Goal: Information Seeking & Learning: Learn about a topic

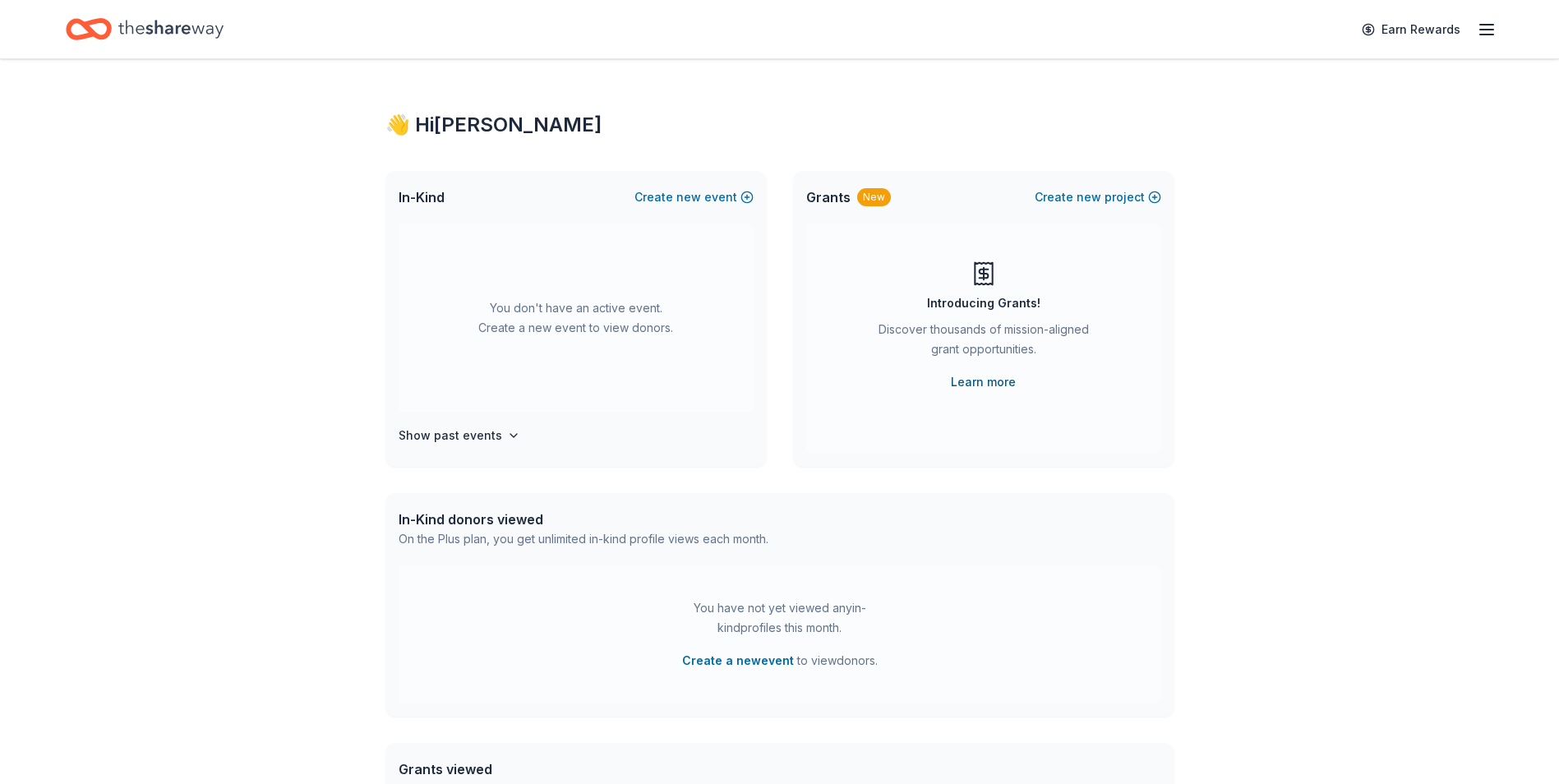
click at [983, 378] on link "Learn more" at bounding box center [983, 382] width 65 height 20
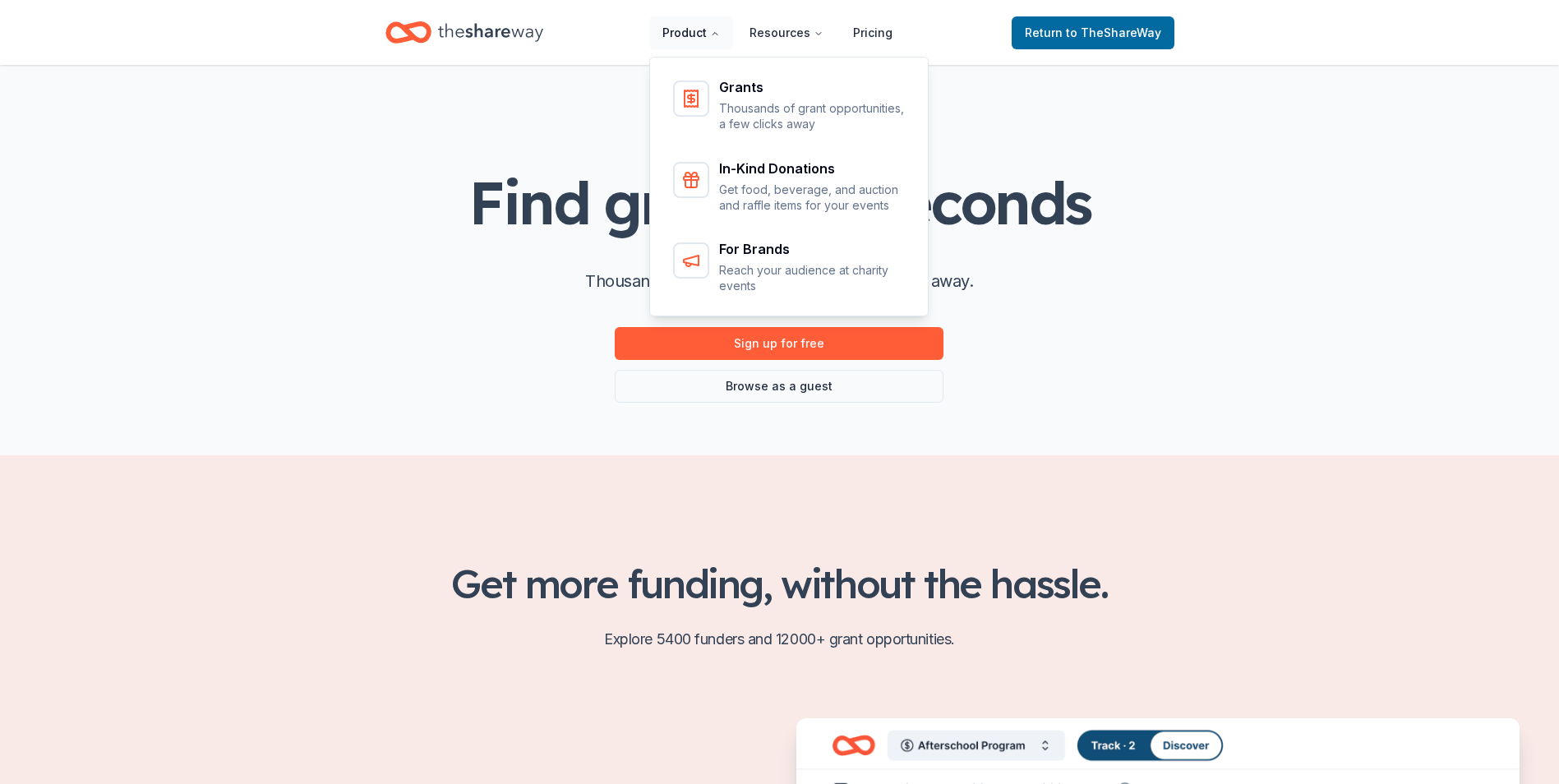
click at [706, 40] on button "Product" at bounding box center [690, 33] width 83 height 33
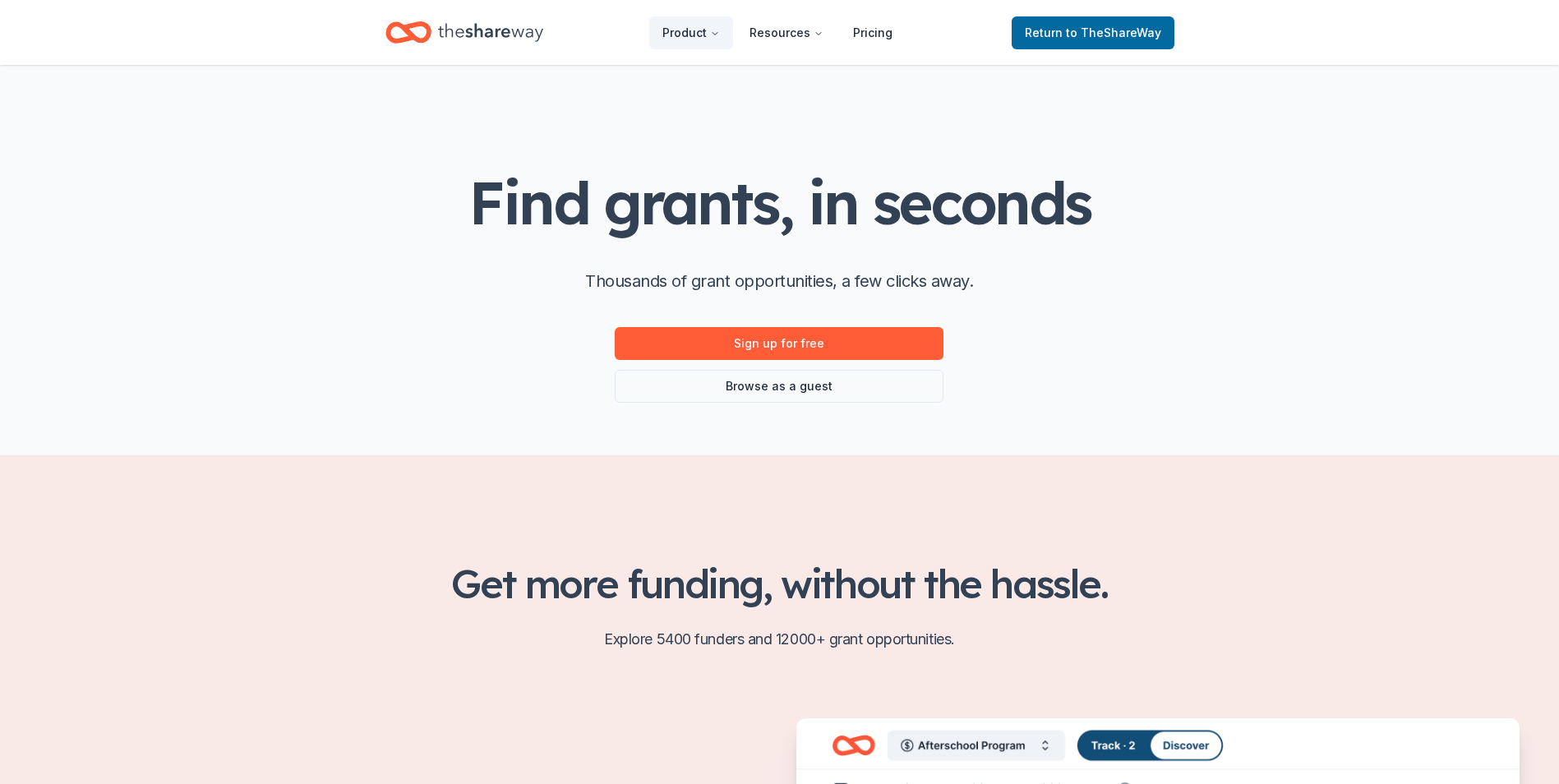
click at [1164, 138] on div "Find grants, in seconds Thousands of grant opportunities, a few clicks away. Si…" at bounding box center [780, 260] width 841 height 390
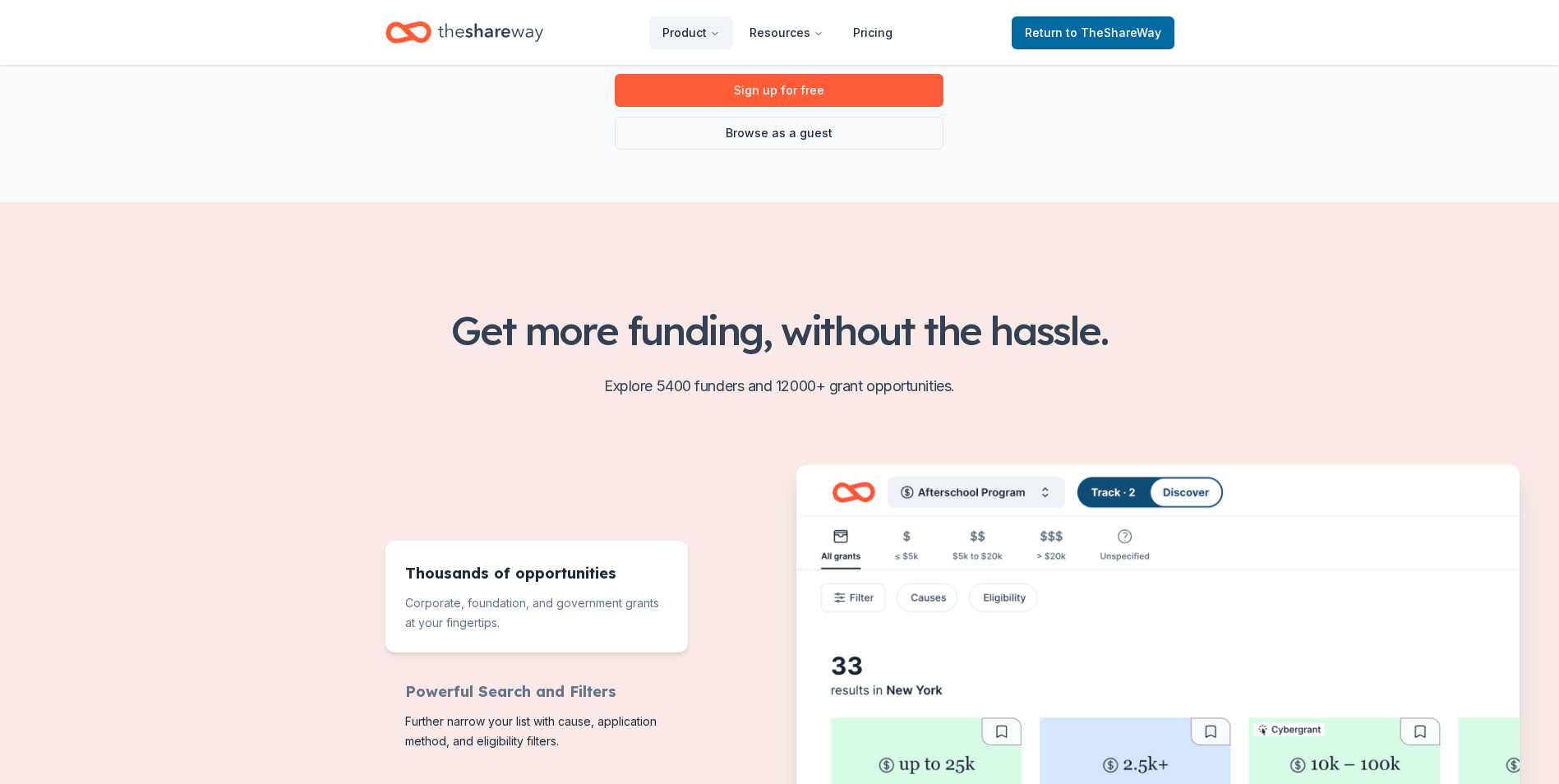
scroll to position [247, 0]
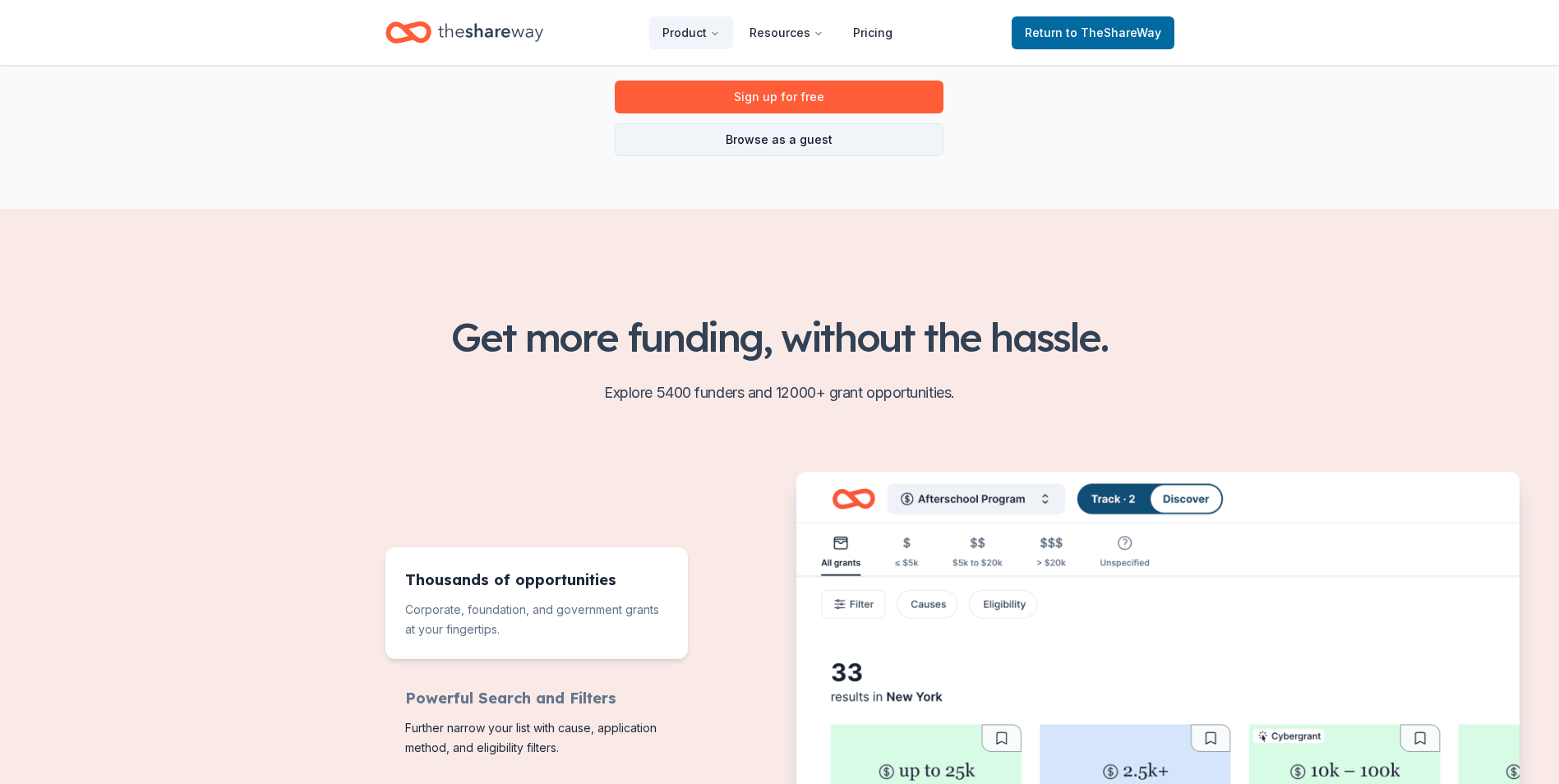
click at [792, 143] on link "Browse as a guest" at bounding box center [779, 139] width 329 height 33
click at [773, 143] on link "Browse as a guest" at bounding box center [779, 139] width 329 height 33
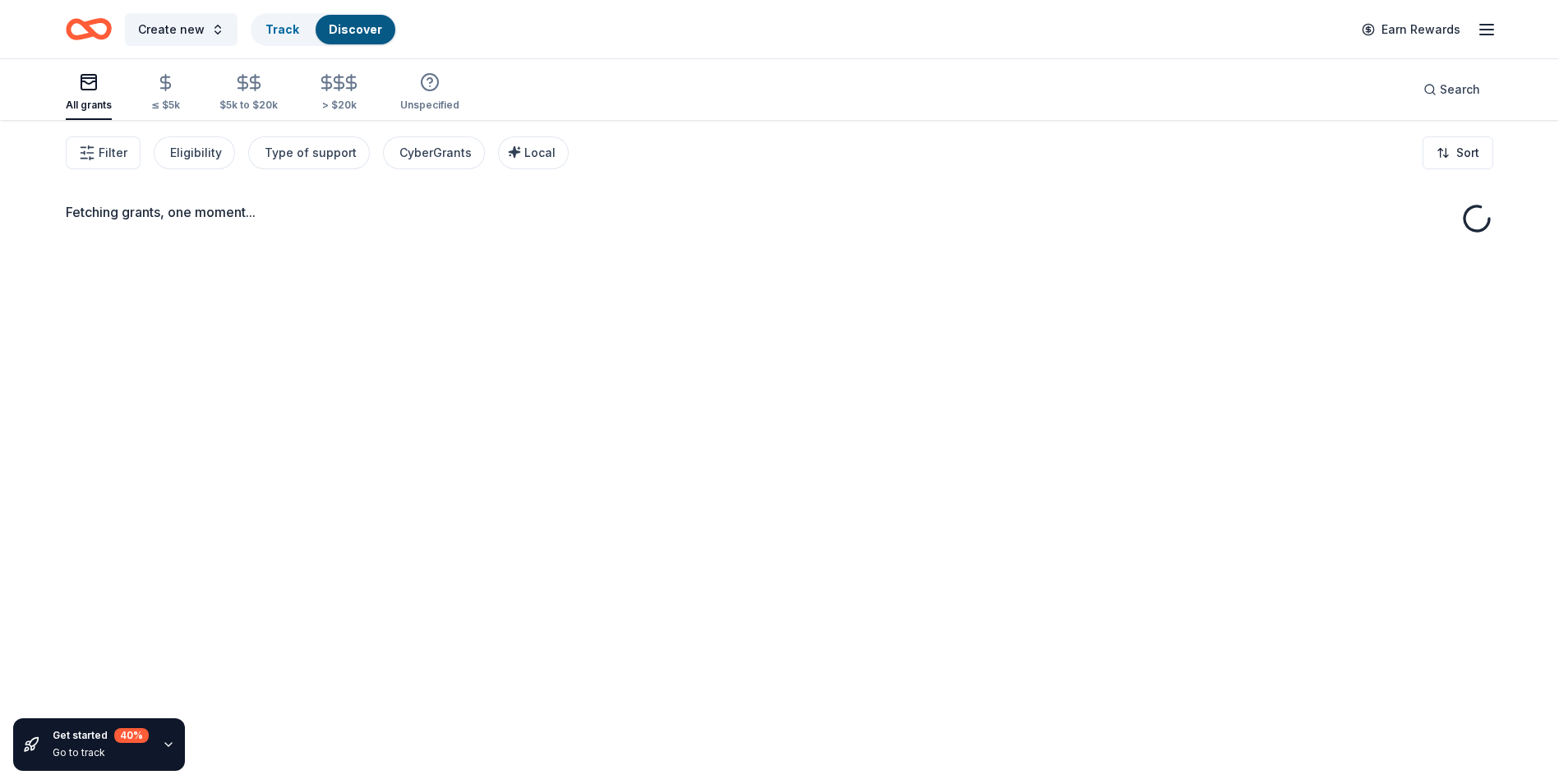
click at [1088, 32] on div "Create new Track Discover Earn Rewards" at bounding box center [780, 29] width 1428 height 38
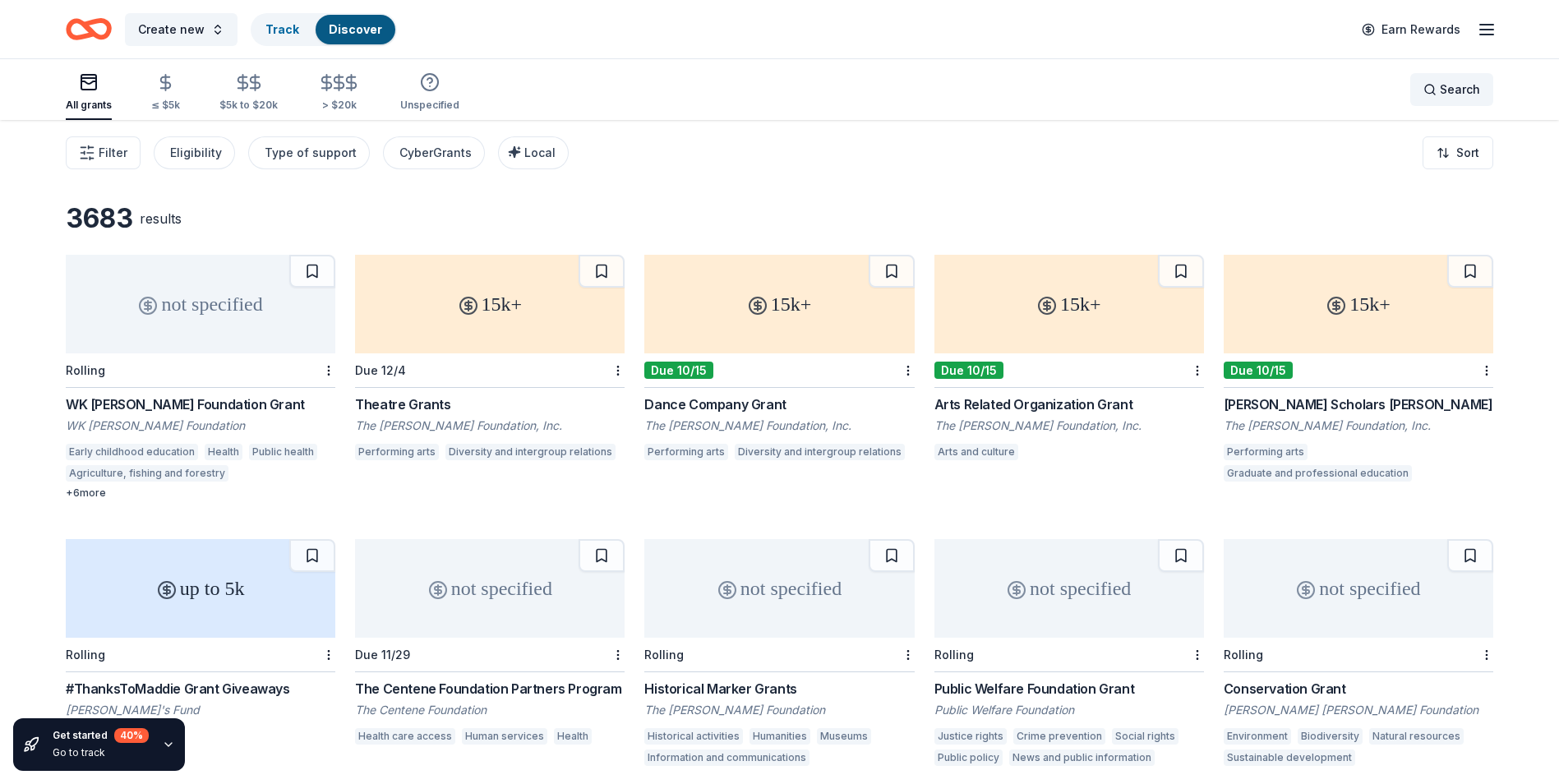
click at [1444, 83] on span "Search" at bounding box center [1460, 89] width 40 height 20
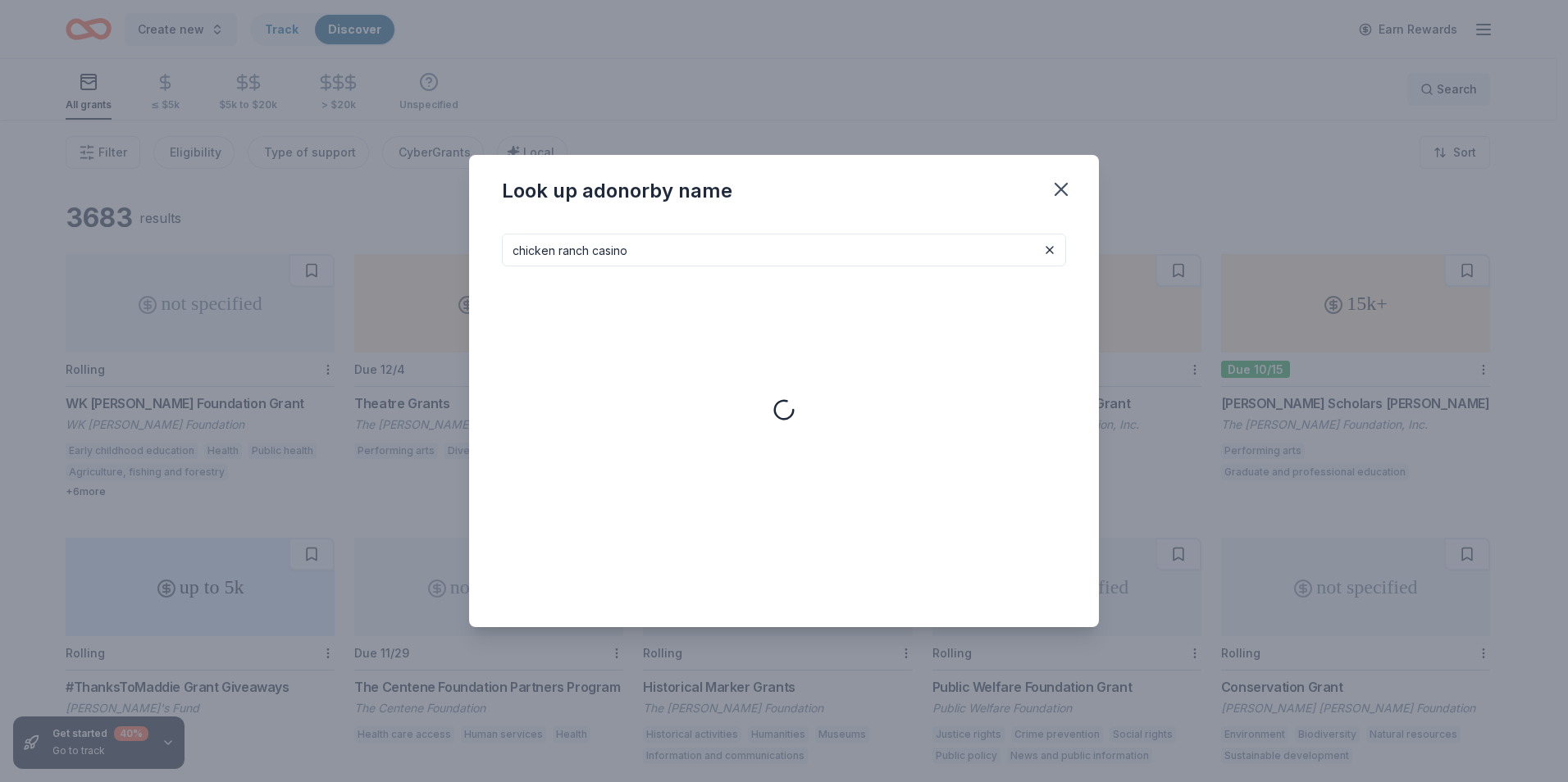
type input "chicken ranch casino"
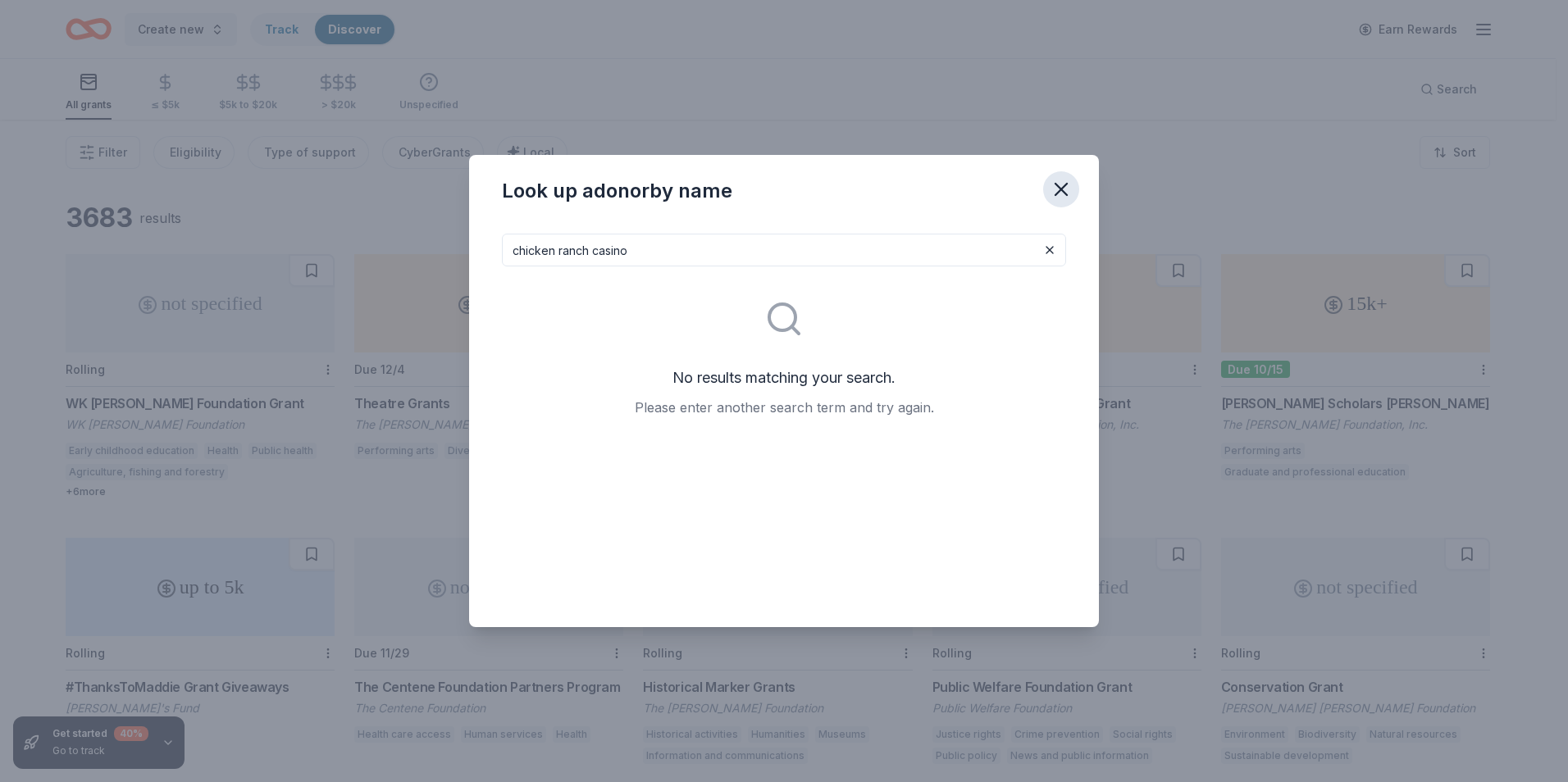
click at [1052, 196] on icon "button" at bounding box center [1061, 189] width 23 height 23
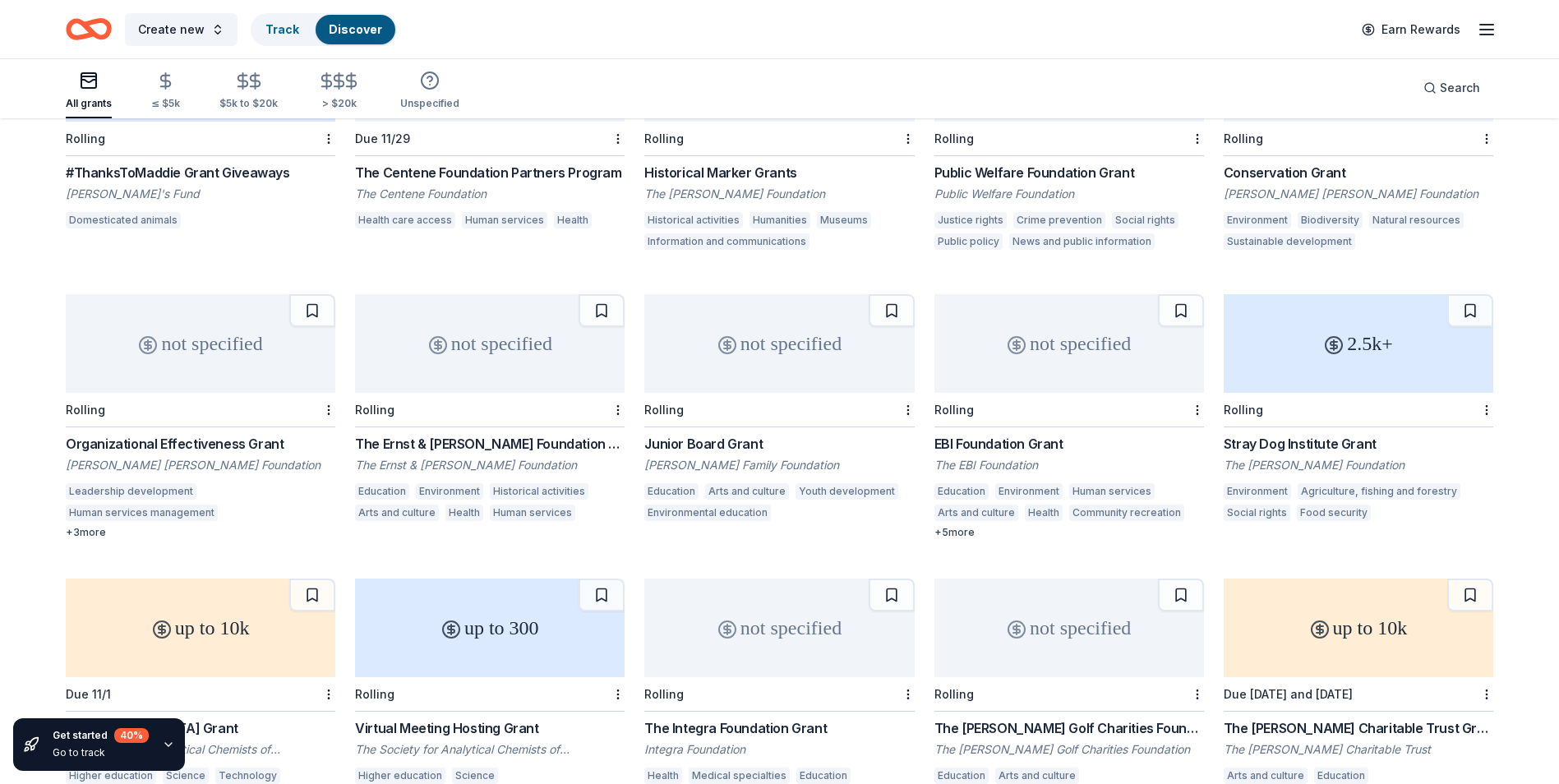
scroll to position [515, 0]
click at [1486, 33] on icon "button" at bounding box center [1487, 29] width 20 height 20
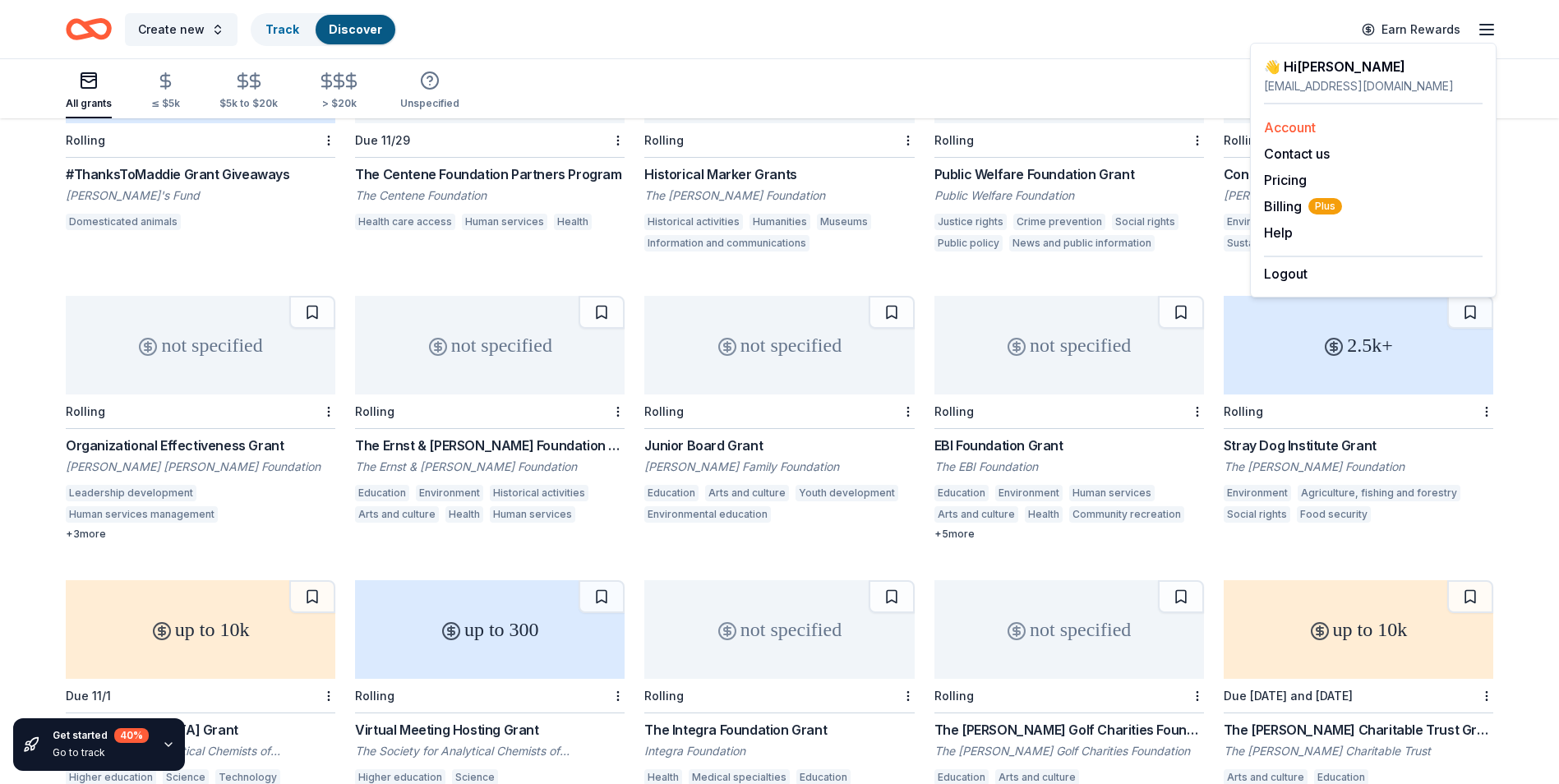
click at [1299, 128] on link "Account" at bounding box center [1290, 128] width 52 height 17
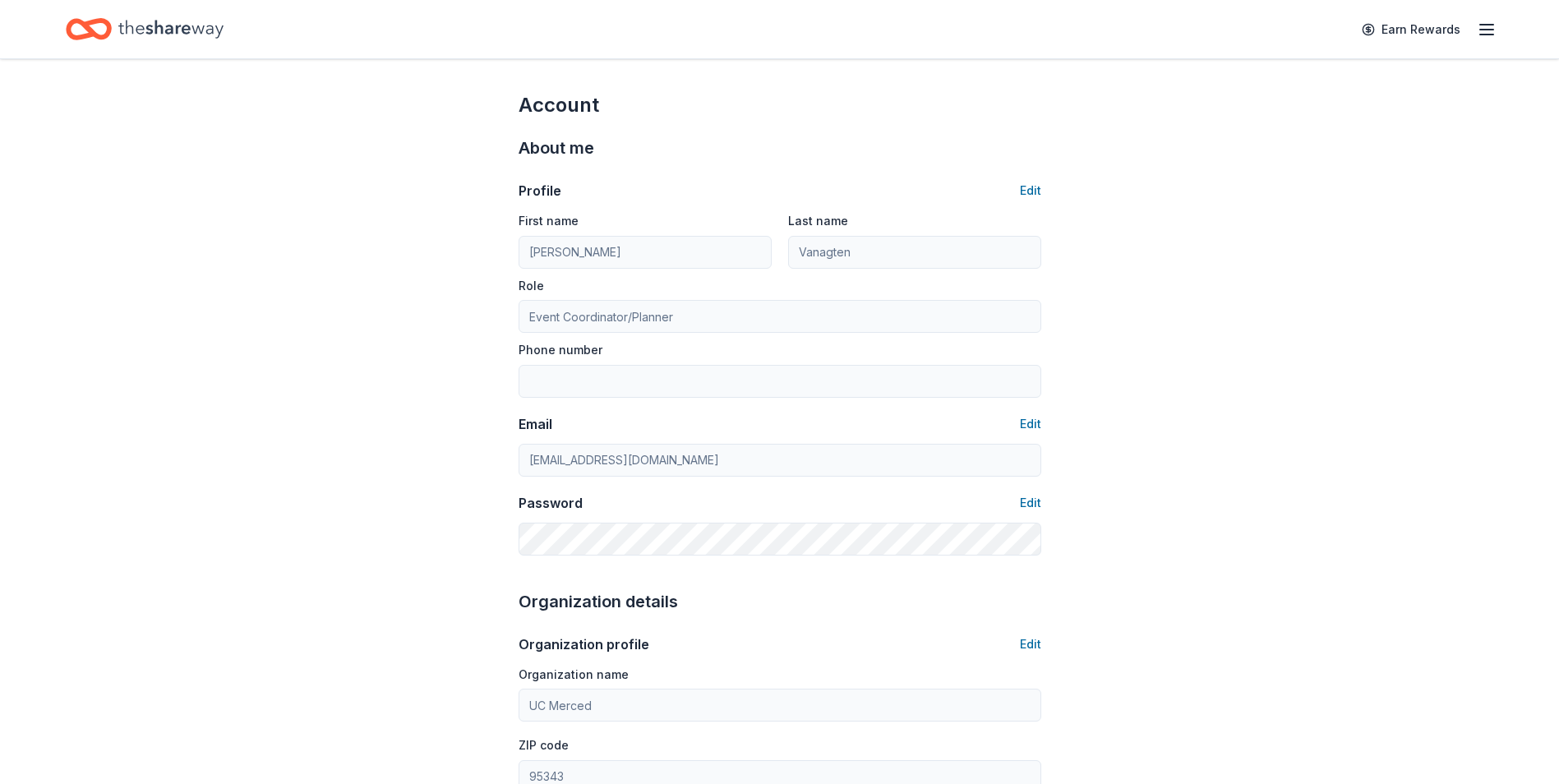
click at [1490, 30] on line "button" at bounding box center [1487, 30] width 13 height 0
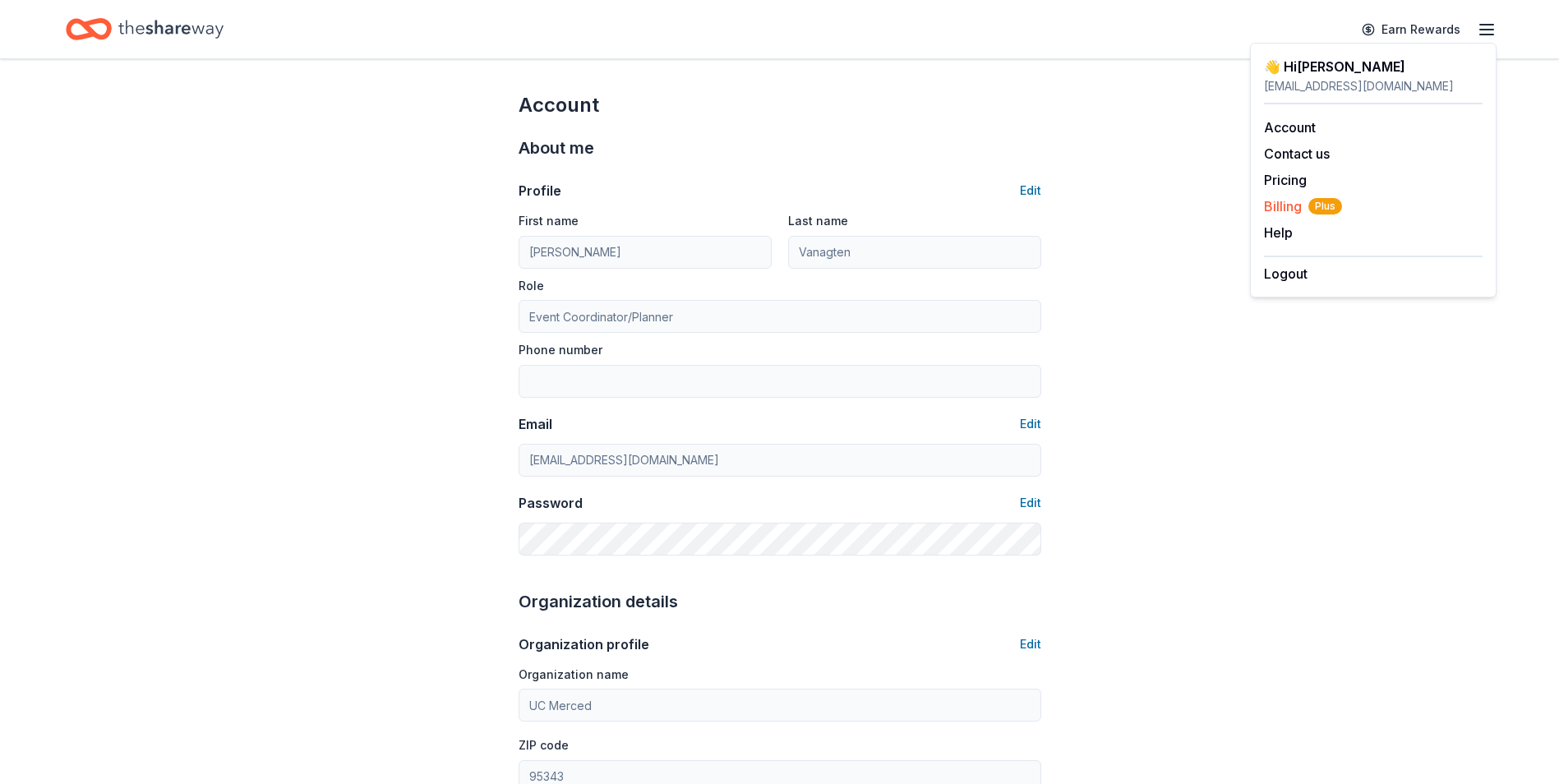
click at [1285, 204] on span "Billing Plus" at bounding box center [1303, 205] width 78 height 20
